Goal: Use online tool/utility: Utilize a website feature to perform a specific function

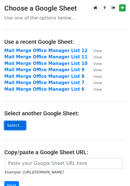
click at [18, 126] on link "Select..." at bounding box center [15, 125] width 22 height 9
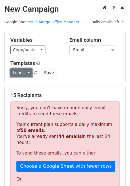
click at [29, 73] on link "Load..." at bounding box center [21, 73] width 22 height 9
